Goal: Information Seeking & Learning: Check status

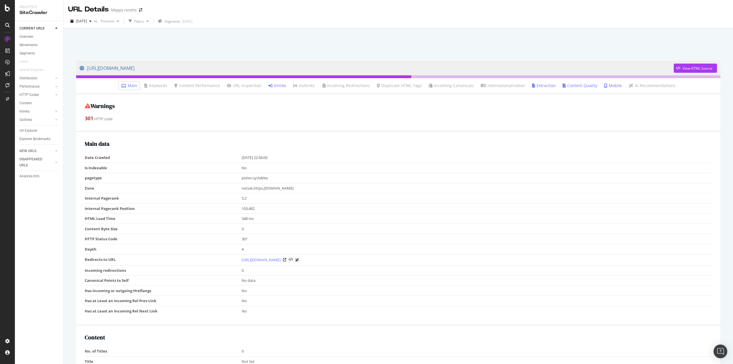
click at [278, 90] on ul "Main Keywords Content Performance URL Inspection Inlinks Outlinks Incoming Redi…" at bounding box center [398, 86] width 644 height 16
click at [275, 87] on link "Inlinks" at bounding box center [277, 86] width 18 height 6
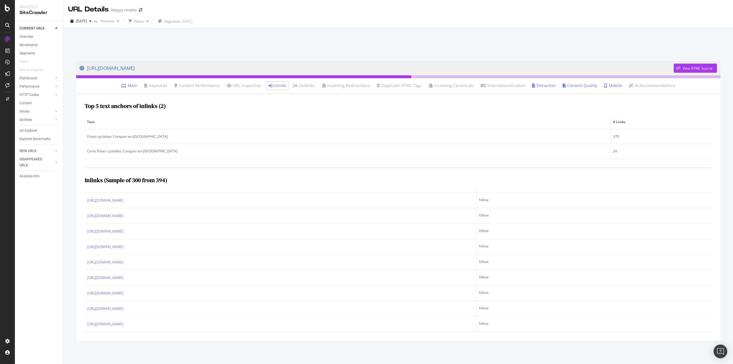
scroll to position [3921, 0]
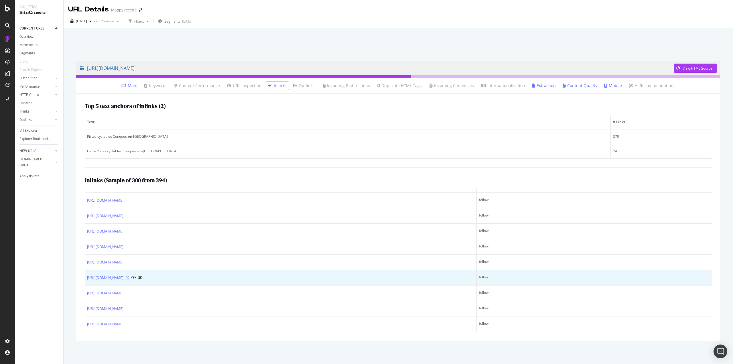
click at [129, 276] on icon at bounding box center [127, 277] width 3 height 3
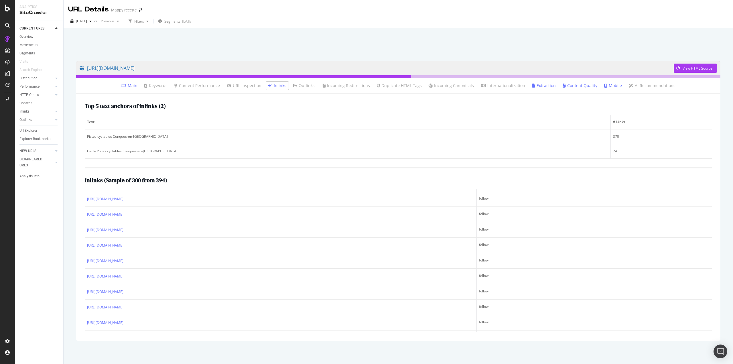
scroll to position [0, 0]
